Goal: Find specific page/section: Find specific page/section

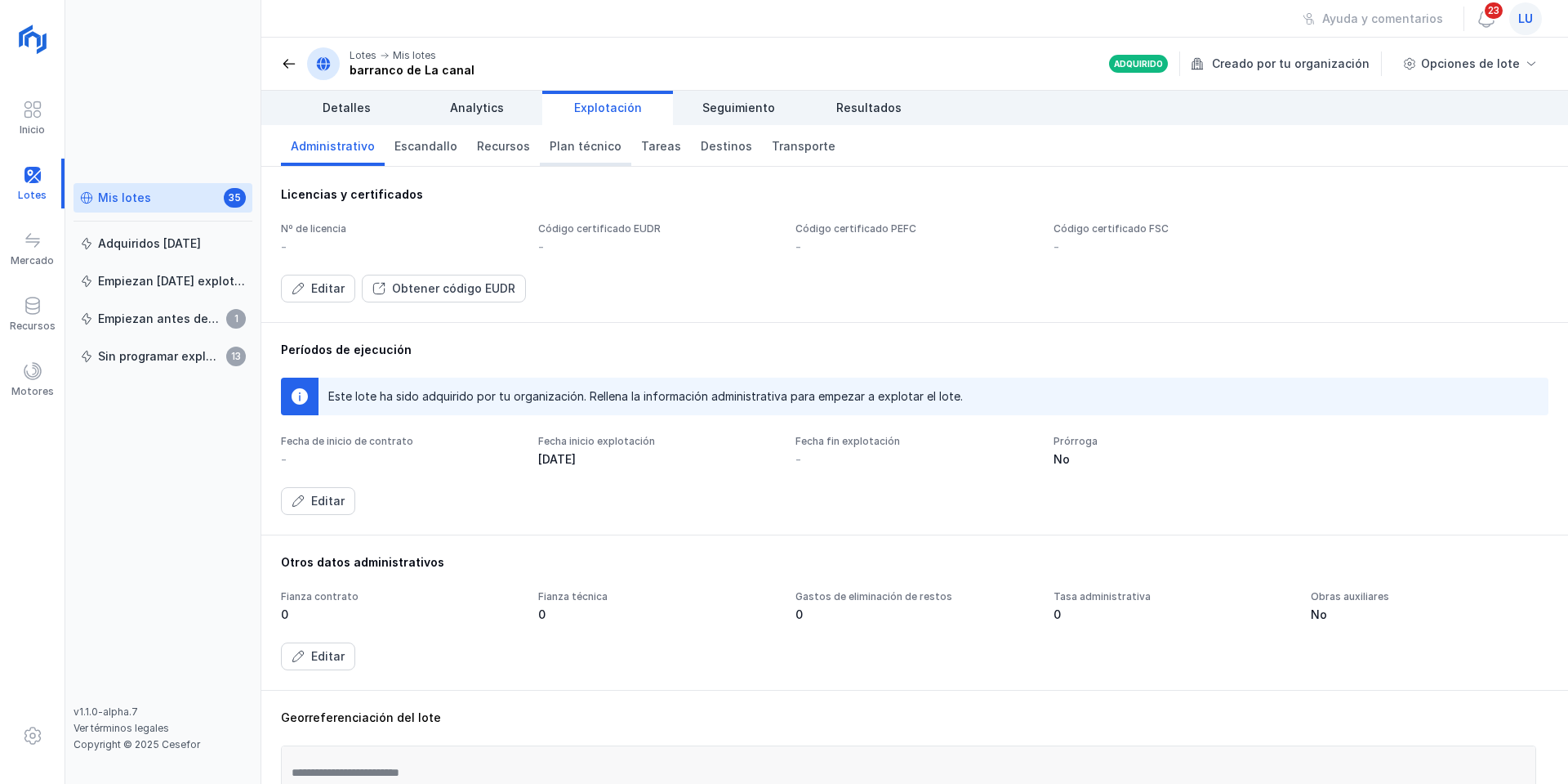
click at [574, 149] on span "Plan técnico" at bounding box center [586, 146] width 72 height 17
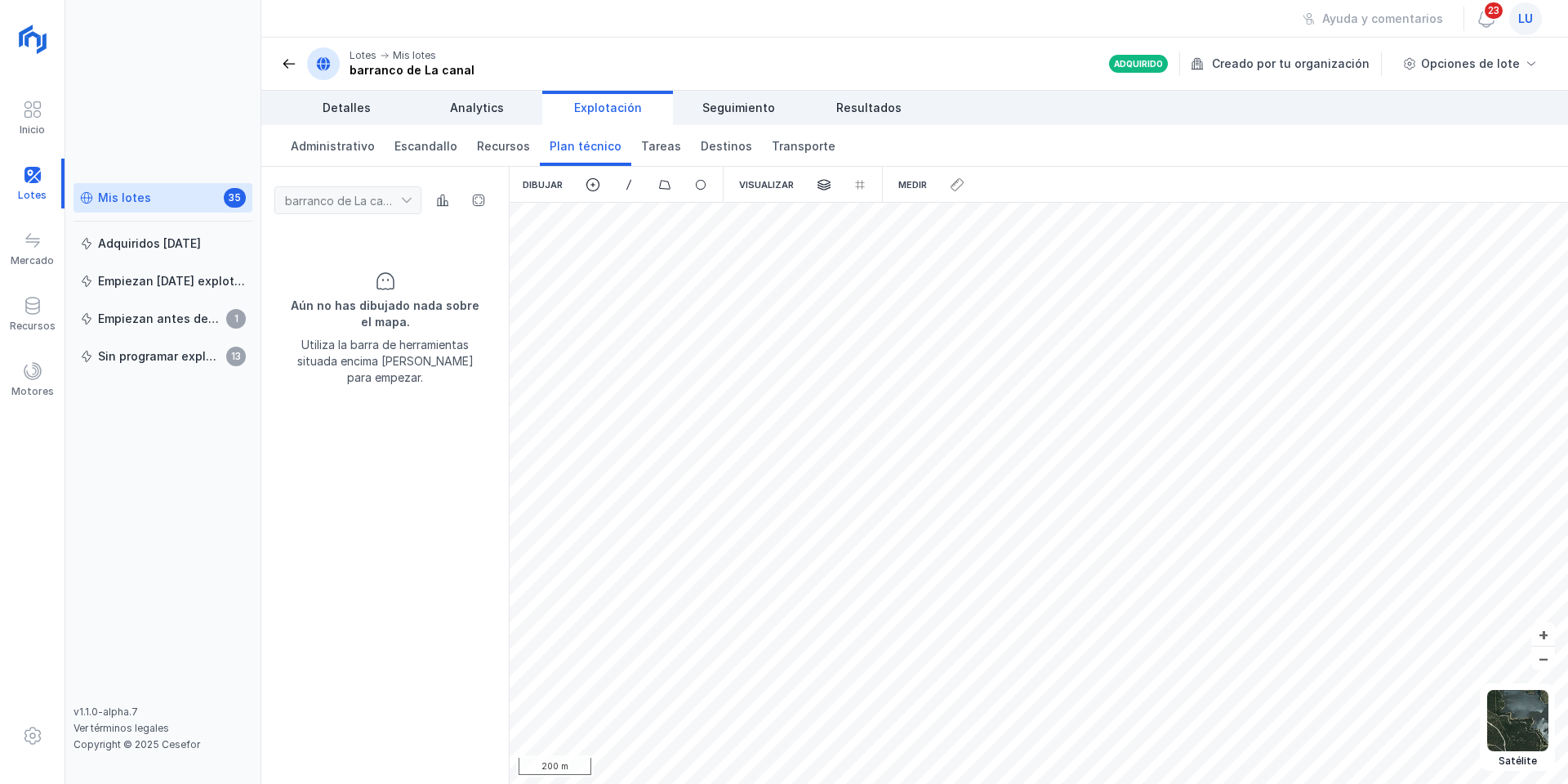
click at [154, 201] on div "Mis lotes 35" at bounding box center [163, 198] width 165 height 18
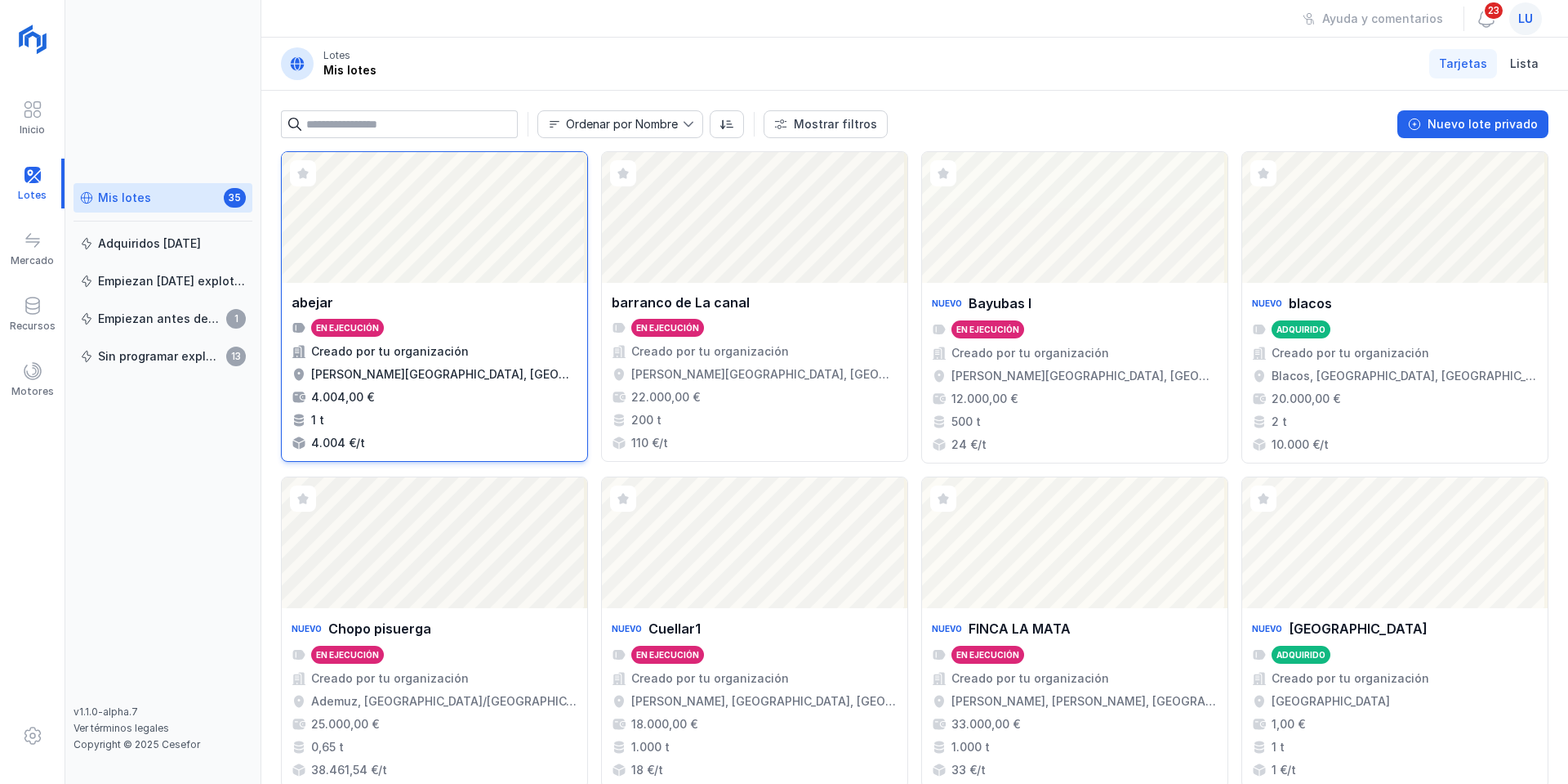
click at [414, 258] on div "Abrir lote" at bounding box center [434, 217] width 306 height 130
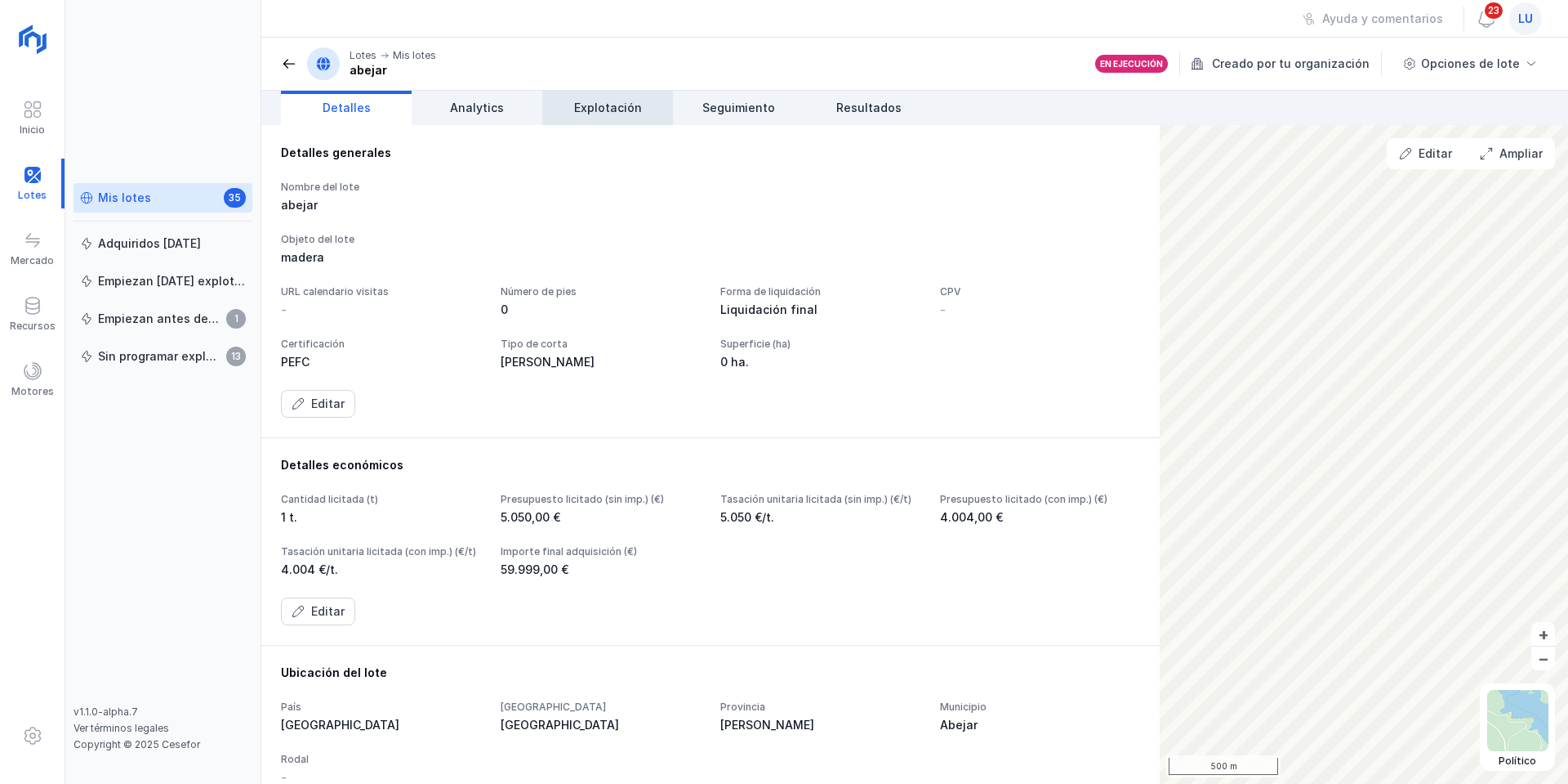
click at [588, 105] on span "Explotación" at bounding box center [607, 108] width 68 height 17
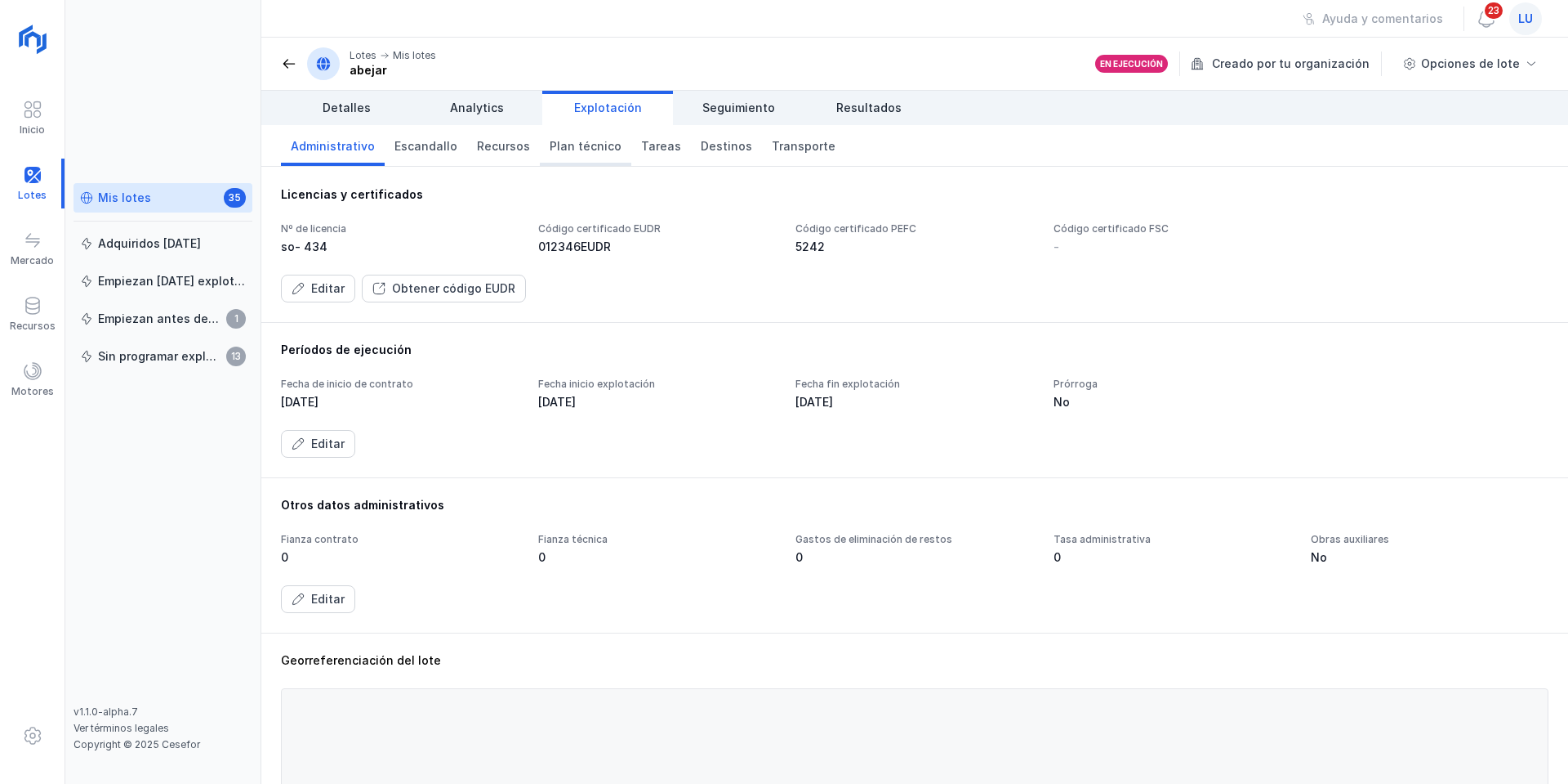
click at [585, 150] on span "Plan técnico" at bounding box center [586, 146] width 72 height 17
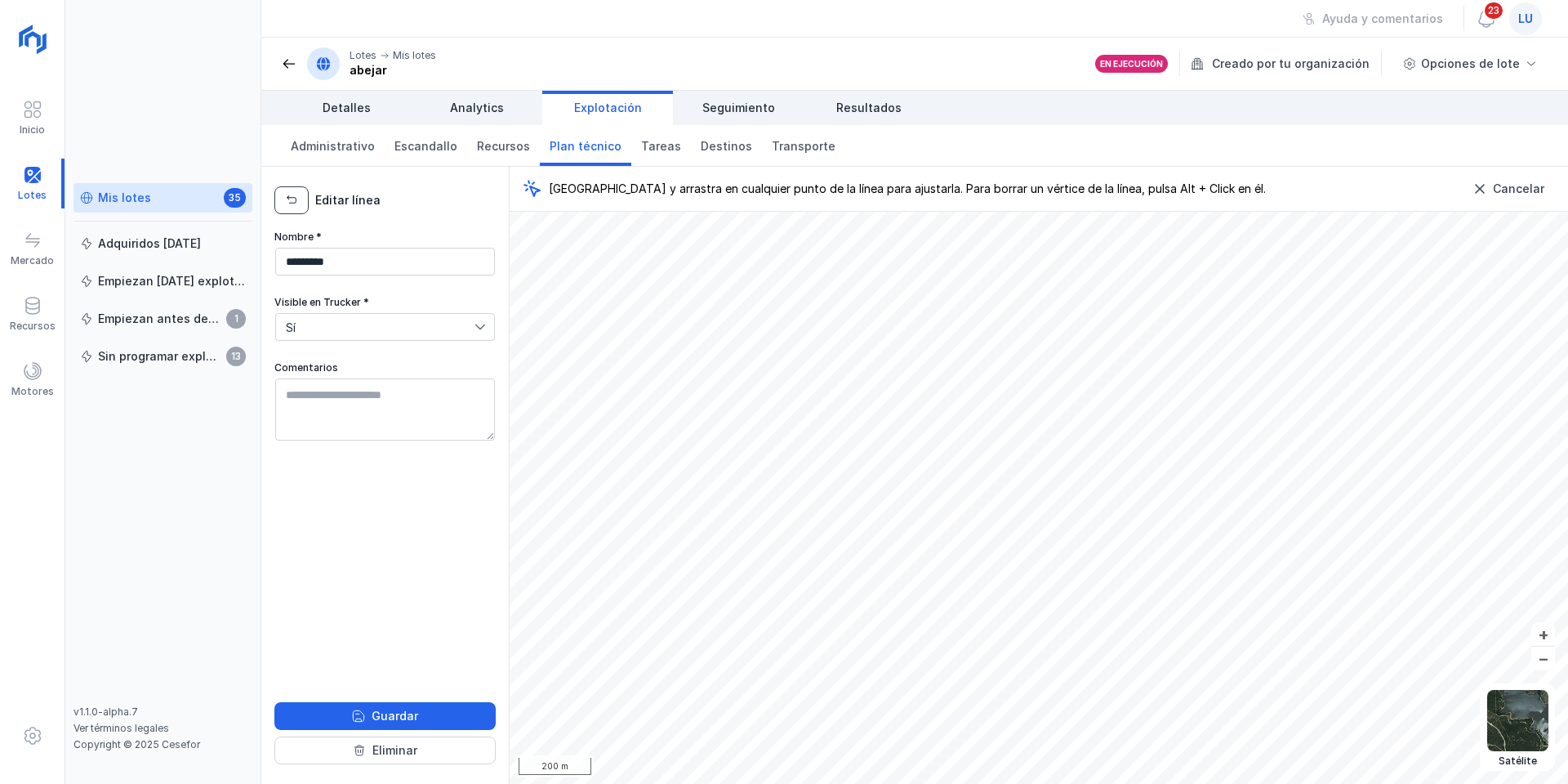
click at [288, 207] on button "button" at bounding box center [292, 200] width 34 height 28
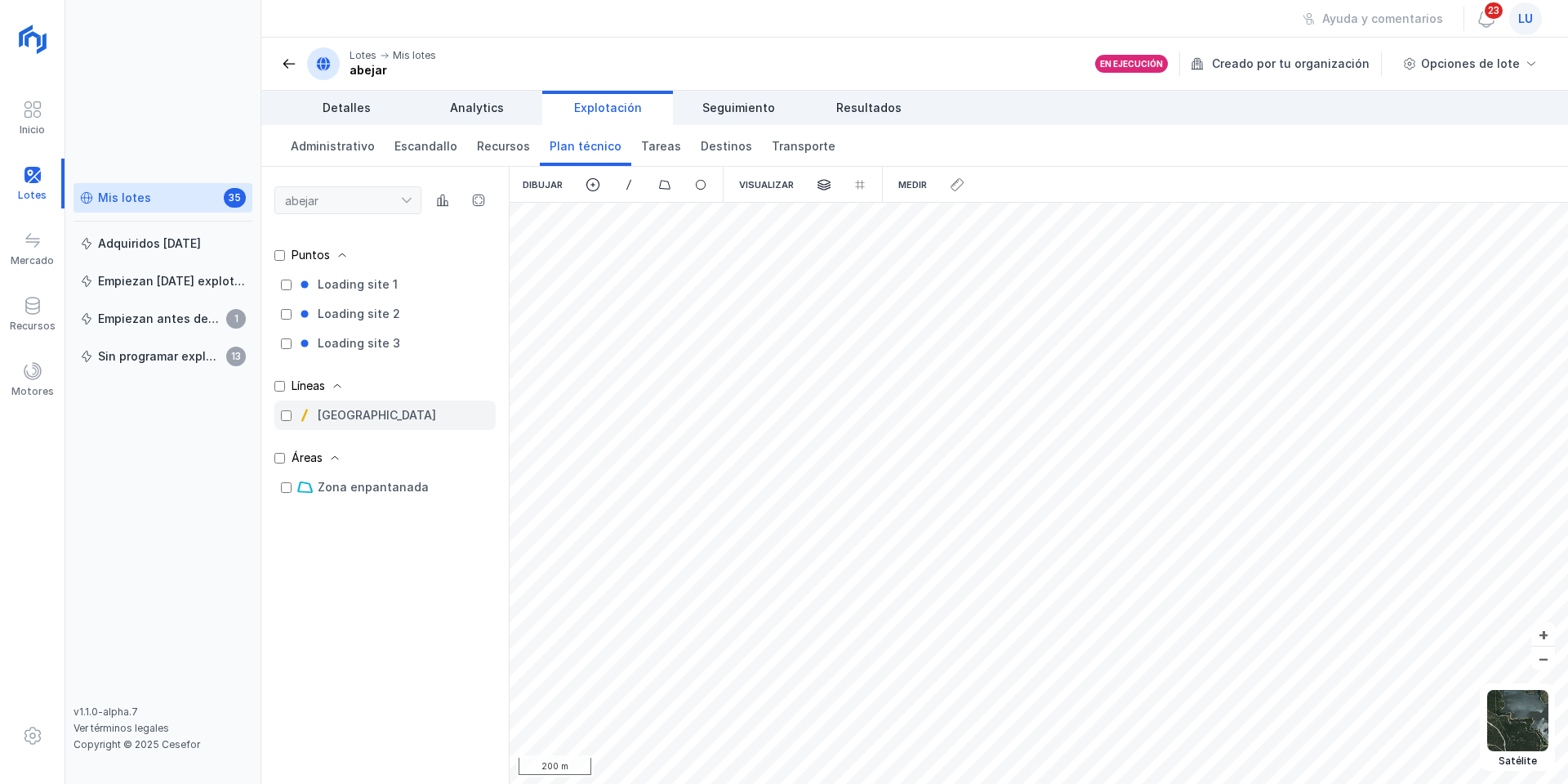
click at [355, 415] on div "[GEOGRAPHIC_DATA]" at bounding box center [377, 415] width 119 height 17
